Goal: Task Accomplishment & Management: Manage account settings

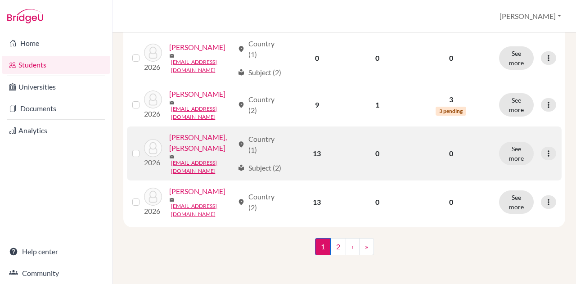
scroll to position [1135, 0]
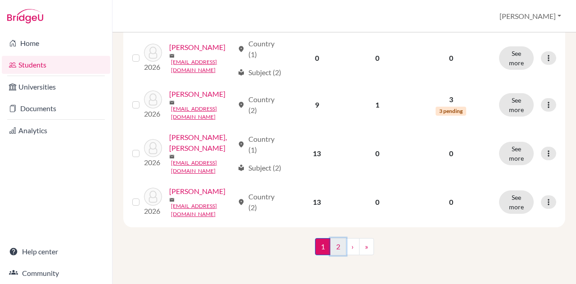
click at [337, 247] on link "2" at bounding box center [338, 246] width 16 height 17
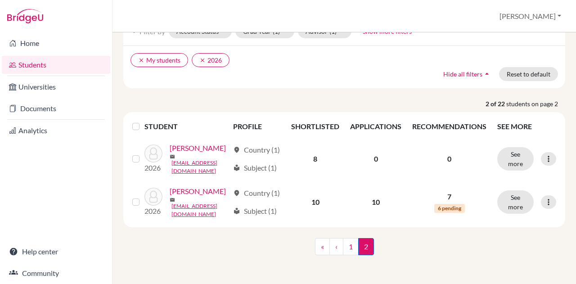
scroll to position [57, 0]
click at [348, 255] on link "1" at bounding box center [351, 246] width 16 height 17
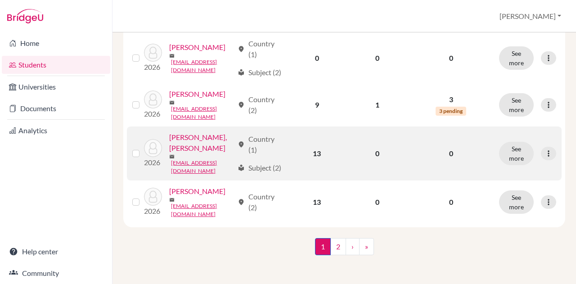
scroll to position [1135, 0]
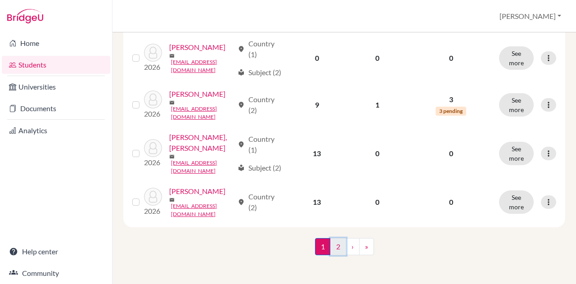
click at [332, 249] on link "2" at bounding box center [338, 246] width 16 height 17
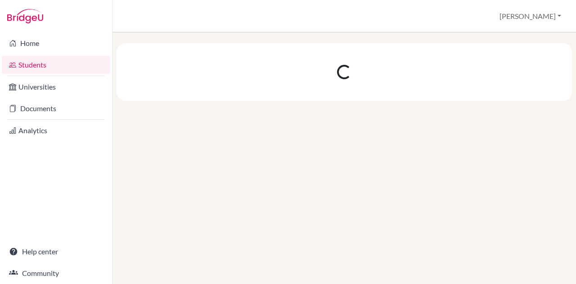
scroll to position [0, 0]
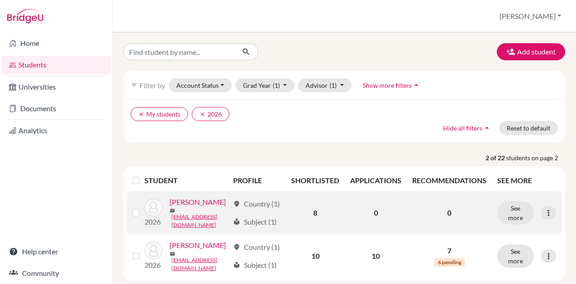
scroll to position [76, 0]
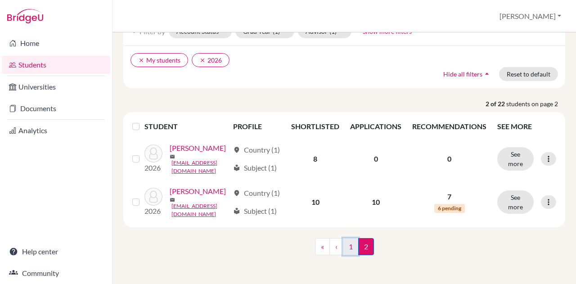
click at [346, 247] on link "1" at bounding box center [351, 246] width 16 height 17
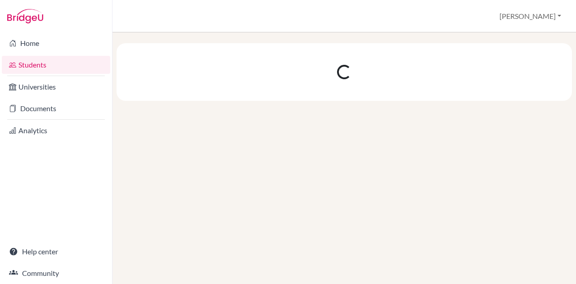
scroll to position [0, 0]
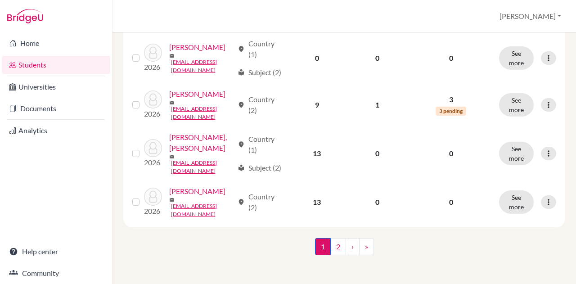
scroll to position [1135, 0]
click at [351, 245] on link "›" at bounding box center [353, 246] width 14 height 17
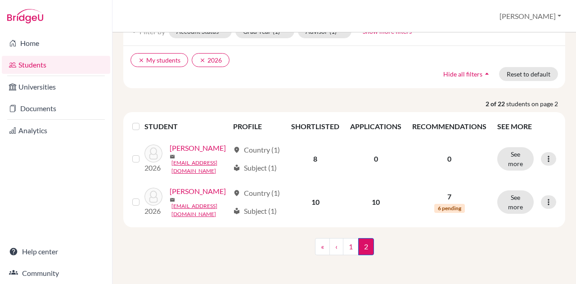
scroll to position [76, 0]
click at [350, 247] on link "1" at bounding box center [351, 246] width 16 height 17
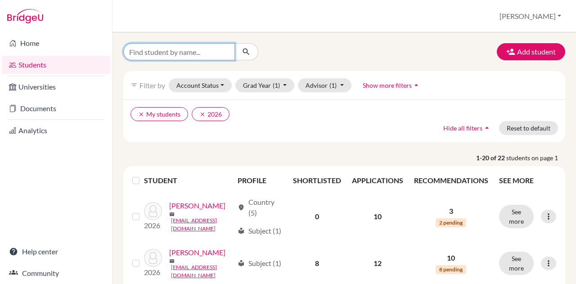
click at [198, 54] on input "Find student by name..." at bounding box center [179, 51] width 112 height 17
type input "Hoo"
click button "submit" at bounding box center [246, 51] width 24 height 17
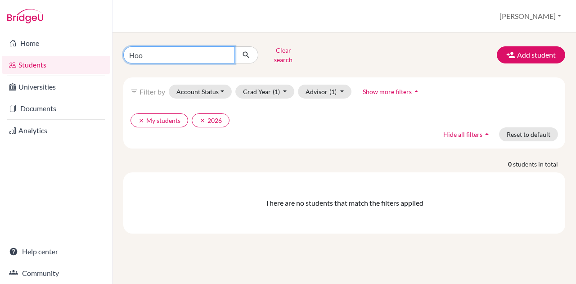
click at [198, 54] on input "Hoo" at bounding box center [179, 54] width 112 height 17
type input "H"
type input "[PERSON_NAME]"
click button "submit" at bounding box center [246, 54] width 24 height 17
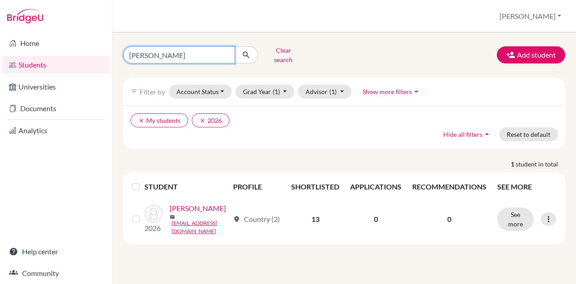
drag, startPoint x: 168, startPoint y: 56, endPoint x: 112, endPoint y: 60, distance: 56.8
click at [112, 60] on div "Home Students Universities Documents Analytics Help center Community Students o…" at bounding box center [288, 142] width 576 height 284
click at [227, 50] on input "[PERSON_NAME]" at bounding box center [179, 54] width 112 height 17
click at [46, 63] on link "Students" at bounding box center [56, 65] width 108 height 18
click at [174, 53] on input "Wang" at bounding box center [179, 54] width 112 height 17
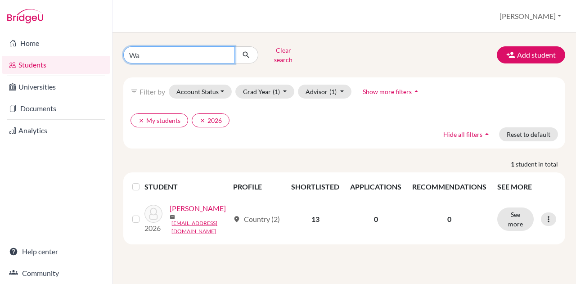
type input "W"
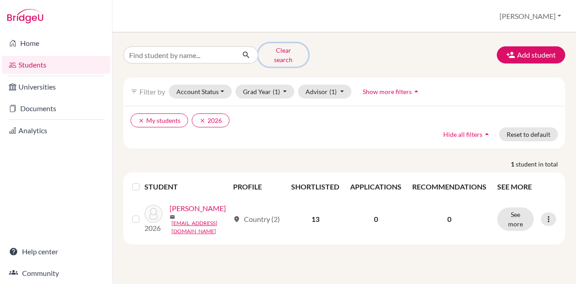
click at [298, 54] on button "Clear search" at bounding box center [283, 54] width 50 height 23
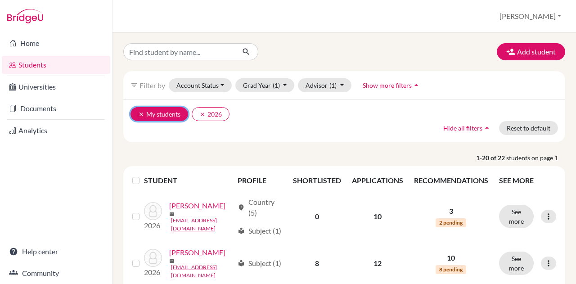
click at [142, 115] on icon "clear" at bounding box center [141, 114] width 6 height 6
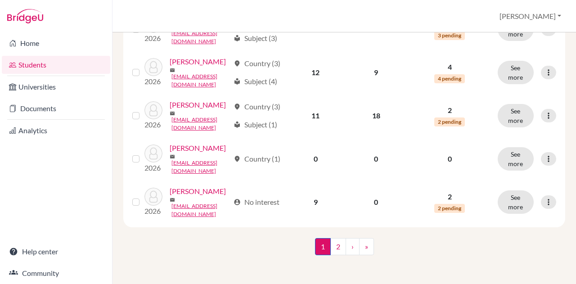
scroll to position [1036, 0]
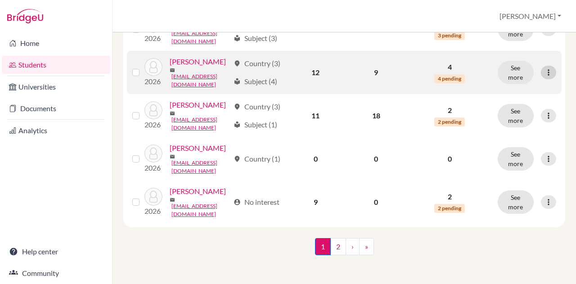
click at [541, 79] on div at bounding box center [548, 72] width 15 height 13
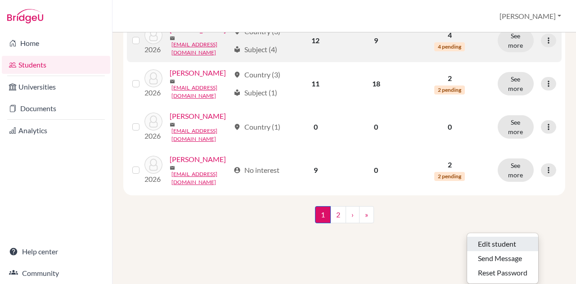
click at [506, 237] on button "Edit student" at bounding box center [502, 244] width 71 height 14
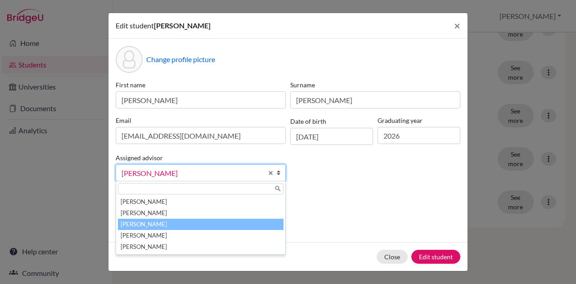
click at [280, 175] on b at bounding box center [280, 173] width 9 height 16
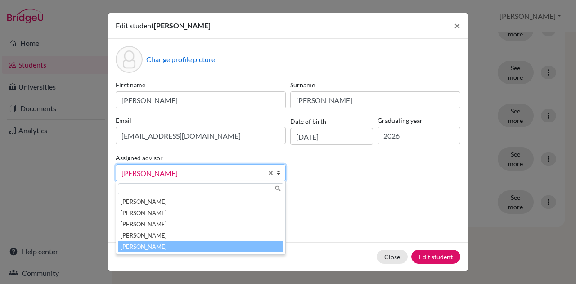
click at [160, 247] on li "Taflinger, Angela" at bounding box center [201, 246] width 166 height 11
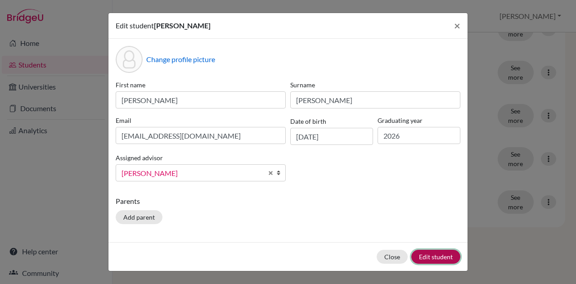
click at [431, 257] on button "Edit student" at bounding box center [435, 257] width 49 height 14
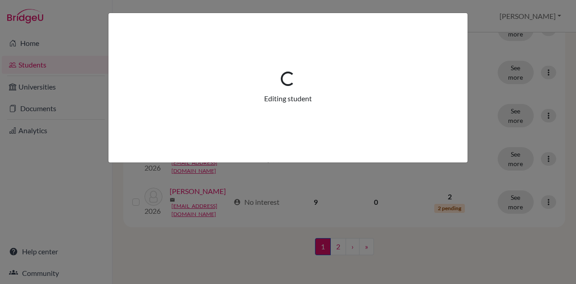
scroll to position [0, 0]
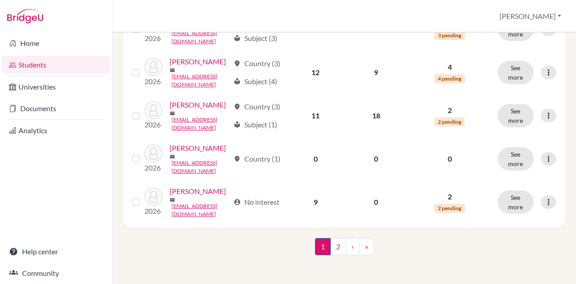
scroll to position [1177, 0]
click at [336, 251] on link "2" at bounding box center [338, 246] width 16 height 17
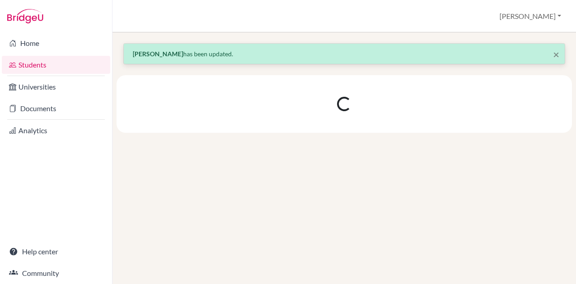
scroll to position [0, 0]
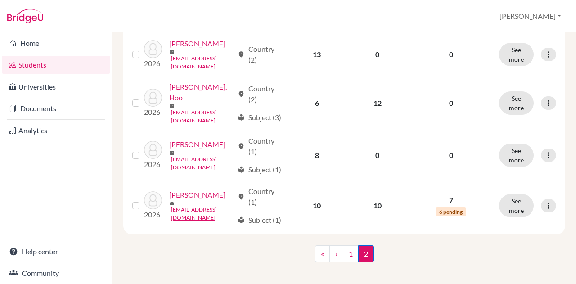
scroll to position [539, 0]
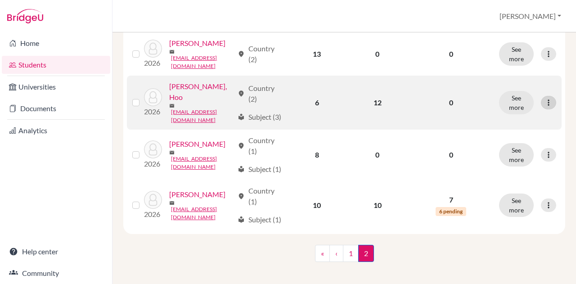
click at [544, 107] on icon at bounding box center [548, 102] width 9 height 9
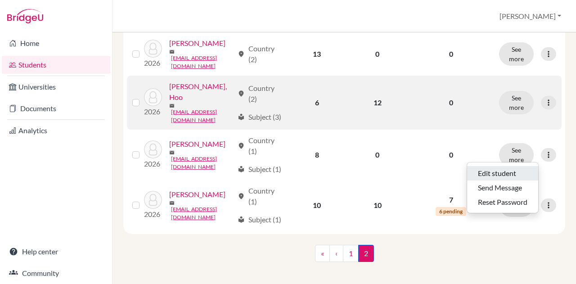
click at [507, 175] on button "Edit student" at bounding box center [502, 173] width 71 height 14
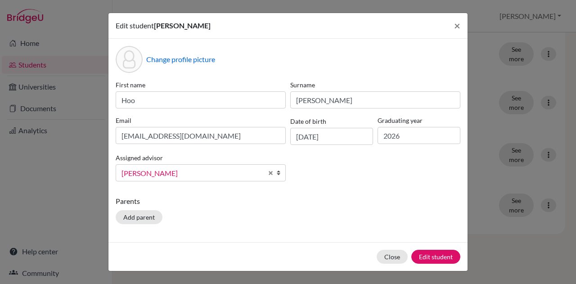
click at [270, 180] on link "[PERSON_NAME]" at bounding box center [201, 172] width 170 height 17
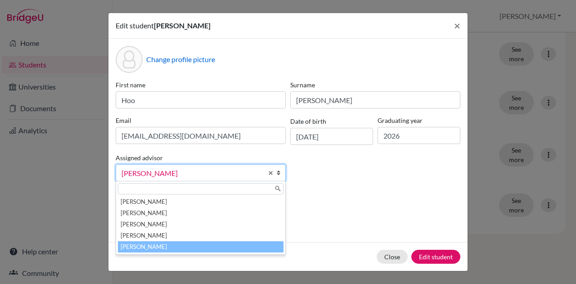
click at [210, 246] on li "Taflinger, Angela" at bounding box center [201, 246] width 166 height 11
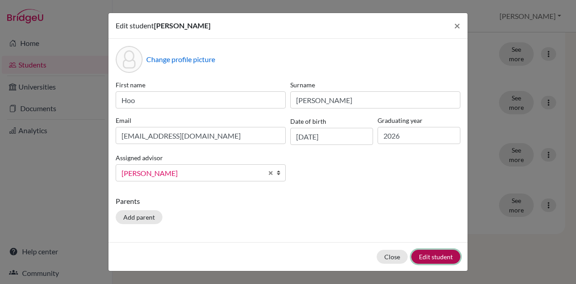
click at [422, 258] on button "Edit student" at bounding box center [435, 257] width 49 height 14
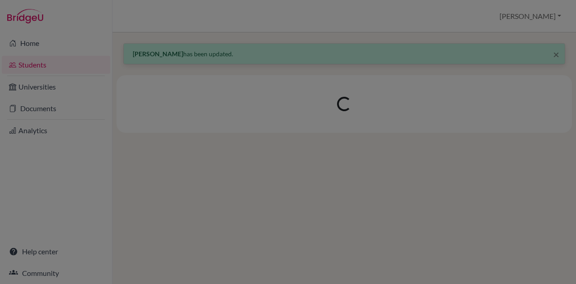
scroll to position [0, 0]
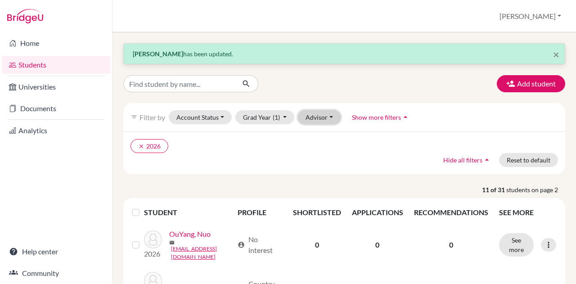
click at [329, 124] on button "Advisor" at bounding box center [319, 117] width 43 height 14
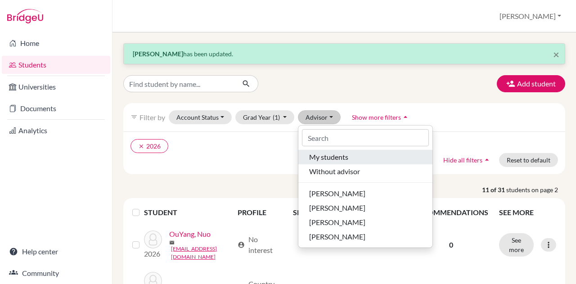
click at [345, 156] on span "My students" at bounding box center [328, 157] width 39 height 11
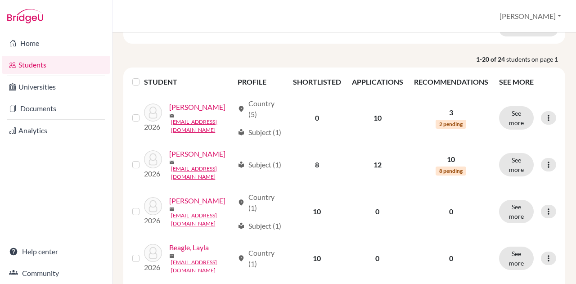
scroll to position [151, 0]
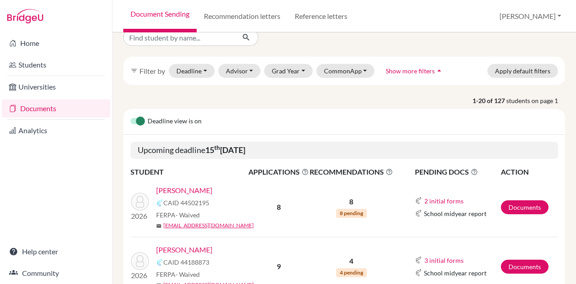
scroll to position [15, 0]
click at [184, 189] on link "[PERSON_NAME]" at bounding box center [184, 189] width 56 height 11
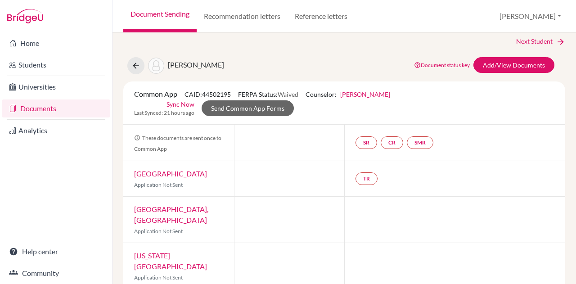
scroll to position [7, 0]
click at [539, 40] on link "Next Student" at bounding box center [540, 41] width 49 height 10
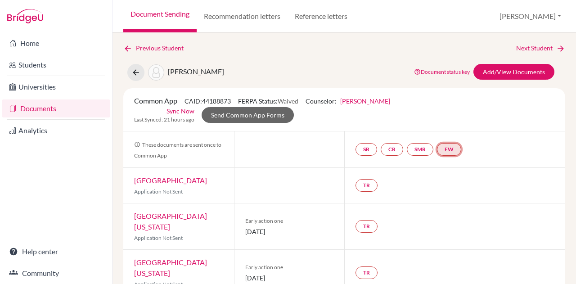
click at [452, 148] on link "FW" at bounding box center [449, 149] width 24 height 13
click at [449, 122] on link "Fee waiver" at bounding box center [452, 122] width 30 height 8
click at [445, 149] on link "FW" at bounding box center [449, 149] width 24 height 13
click at [451, 101] on h3 "Fee waiver" at bounding box center [452, 106] width 44 height 16
click at [450, 147] on link "FW" at bounding box center [449, 149] width 24 height 13
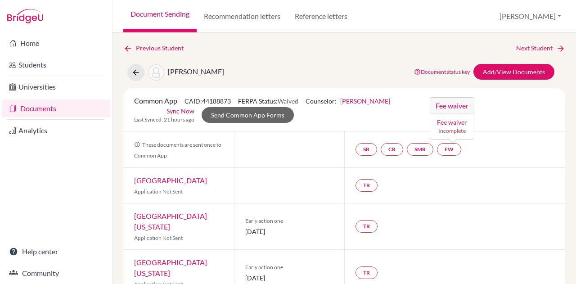
click at [355, 100] on link "Ronald Snyder" at bounding box center [365, 101] width 50 height 8
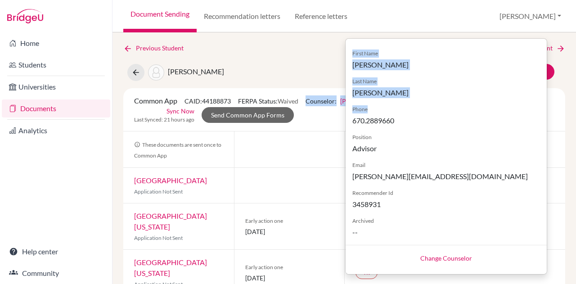
drag, startPoint x: 355, startPoint y: 100, endPoint x: 323, endPoint y: 87, distance: 34.9
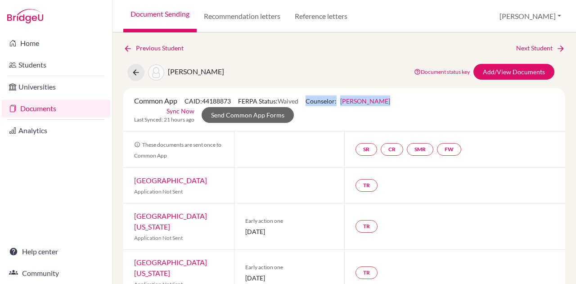
click at [370, 103] on link "Ronald Snyder" at bounding box center [365, 101] width 50 height 8
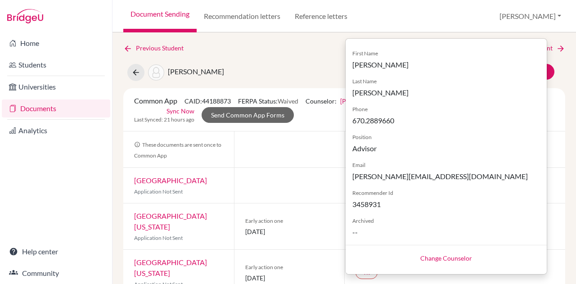
click at [461, 254] on link "Change Counselor" at bounding box center [446, 258] width 52 height 8
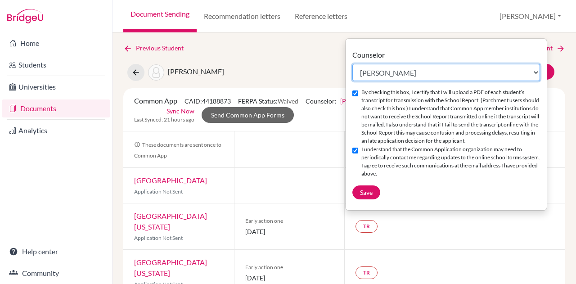
click at [530, 69] on select "Select counselor Whitney Altizer Ronald Snyder Angela Taflinger" at bounding box center [446, 72] width 188 height 17
select select "369569"
click at [352, 64] on select "Select counselor Whitney Altizer Ronald Snyder Angela Taflinger" at bounding box center [446, 72] width 188 height 17
checkbox input "false"
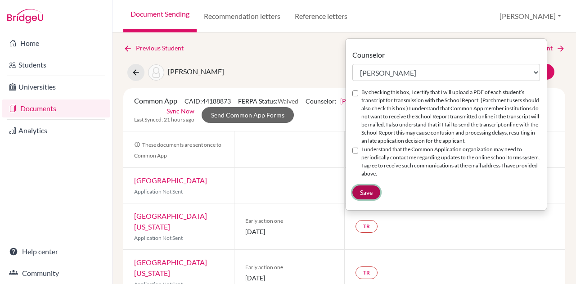
click at [364, 199] on button "Save" at bounding box center [366, 192] width 28 height 14
click at [352, 96] on div "By checking this box, I certify that I will upload a PDF of each student’s tran…" at bounding box center [446, 116] width 188 height 57
click at [357, 91] on input "By checking this box, I certify that I will upload a PDF of each student’s tran…" at bounding box center [355, 93] width 6 height 6
checkbox input "true"
click at [352, 153] on input "I understand that the Common Application organization may need to periodically …" at bounding box center [355, 151] width 6 height 6
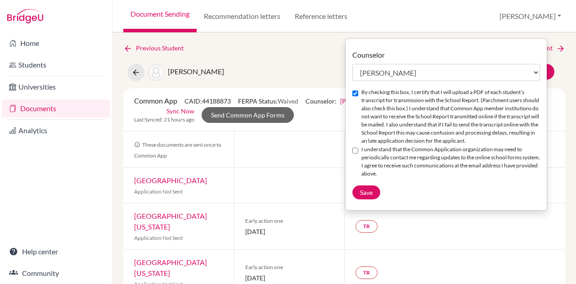
checkbox input "true"
click at [369, 196] on span "Save" at bounding box center [366, 193] width 13 height 8
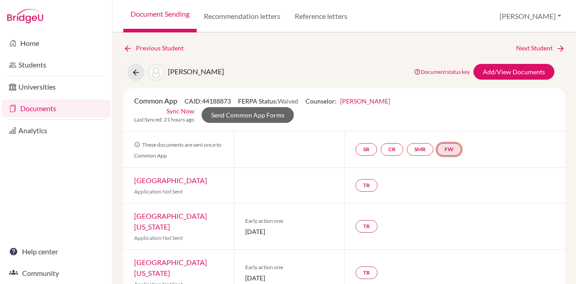
click at [448, 152] on link "FW" at bounding box center [449, 149] width 24 height 13
click at [454, 105] on h3 "Fee waiver" at bounding box center [452, 106] width 44 height 16
click at [452, 156] on div "SR CR SMR FW" at bounding box center [409, 149] width 109 height 16
click at [452, 153] on link "FW" at bounding box center [449, 149] width 24 height 13
click at [453, 120] on link "Fee waiver" at bounding box center [452, 122] width 30 height 8
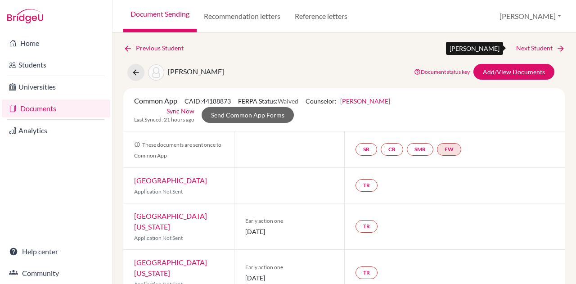
click at [556, 47] on icon at bounding box center [560, 48] width 9 height 9
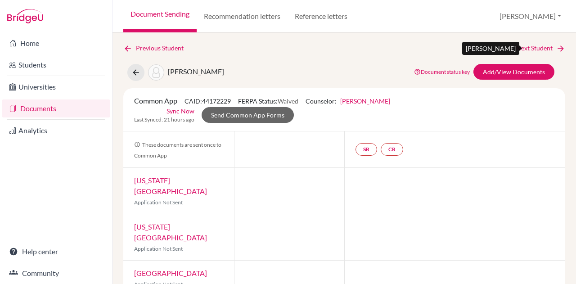
click at [557, 46] on icon at bounding box center [560, 48] width 9 height 9
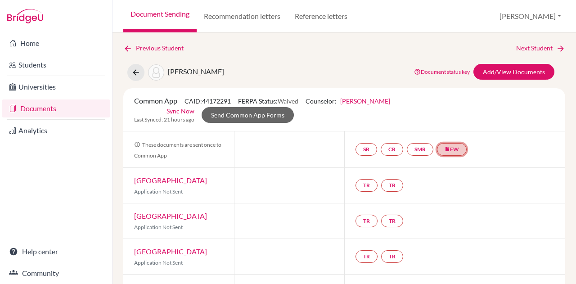
click at [455, 147] on link "insert_drive_file FW" at bounding box center [452, 149] width 30 height 13
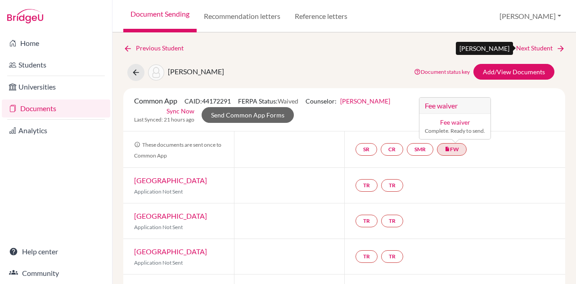
click at [556, 44] on icon at bounding box center [560, 48] width 9 height 9
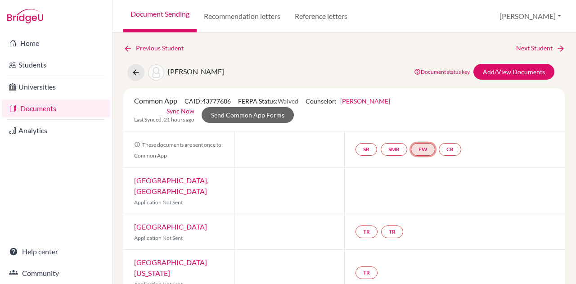
click at [425, 153] on link "FW" at bounding box center [423, 149] width 24 height 13
click at [432, 123] on link "Fee waiver" at bounding box center [425, 122] width 30 height 8
click at [556, 46] on icon at bounding box center [560, 48] width 9 height 9
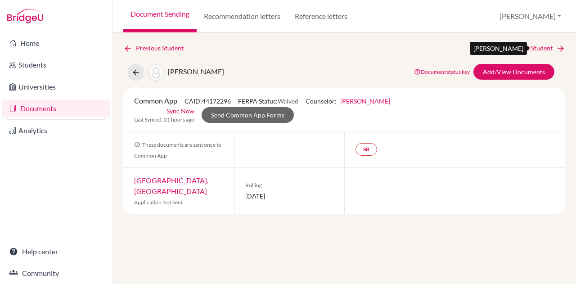
click at [553, 46] on link "Next Student" at bounding box center [540, 48] width 49 height 10
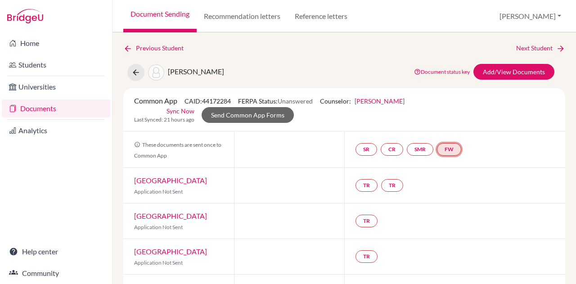
click at [454, 146] on link "FW" at bounding box center [449, 149] width 24 height 13
click at [455, 130] on small "Incomplete" at bounding box center [452, 131] width 33 height 8
click at [454, 121] on link "Fee waiver" at bounding box center [452, 122] width 30 height 8
